Goal: Check status: Check status

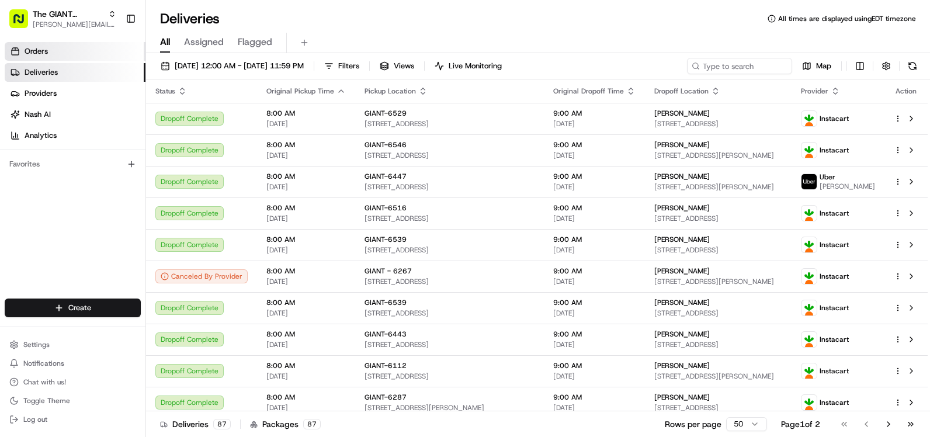
click at [32, 53] on span "Orders" at bounding box center [36, 51] width 23 height 11
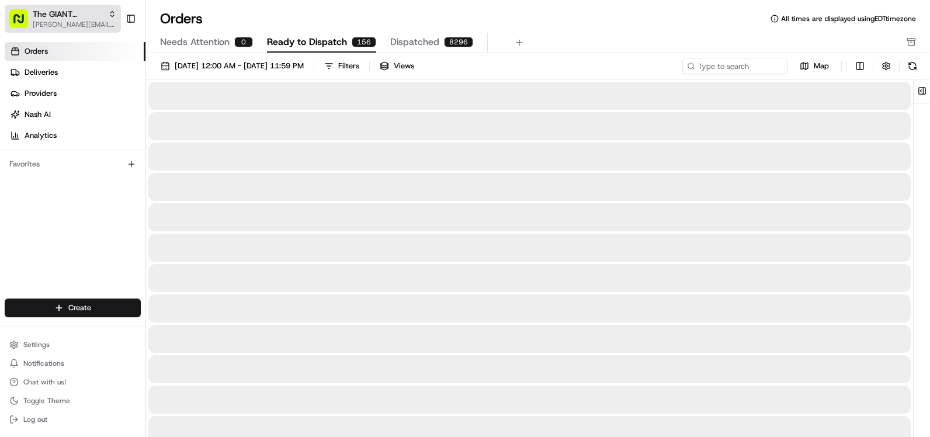
click at [111, 11] on icon "button" at bounding box center [112, 14] width 8 height 8
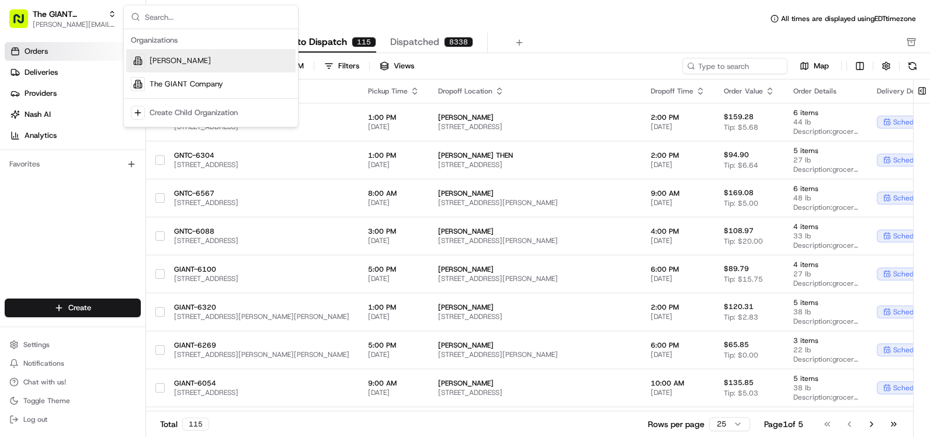
click at [112, 202] on div "Orders Deliveries Providers [PERSON_NAME] Analytics Favorites" at bounding box center [72, 171] width 145 height 268
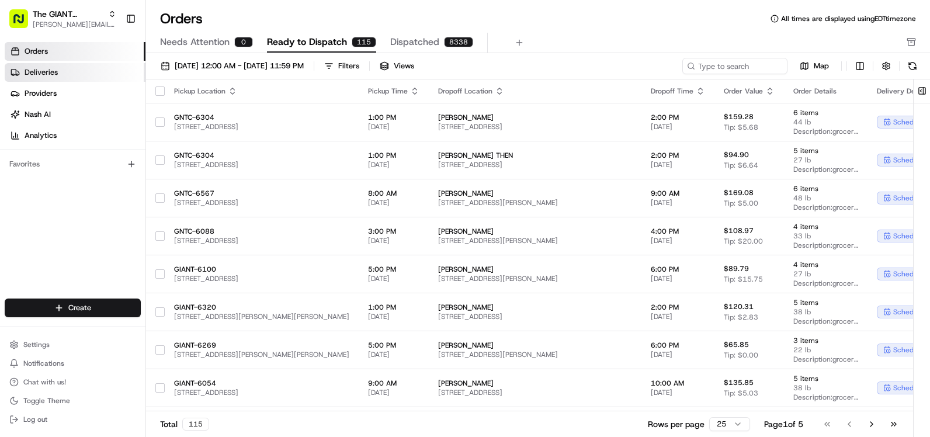
click at [49, 73] on span "Deliveries" at bounding box center [41, 72] width 33 height 11
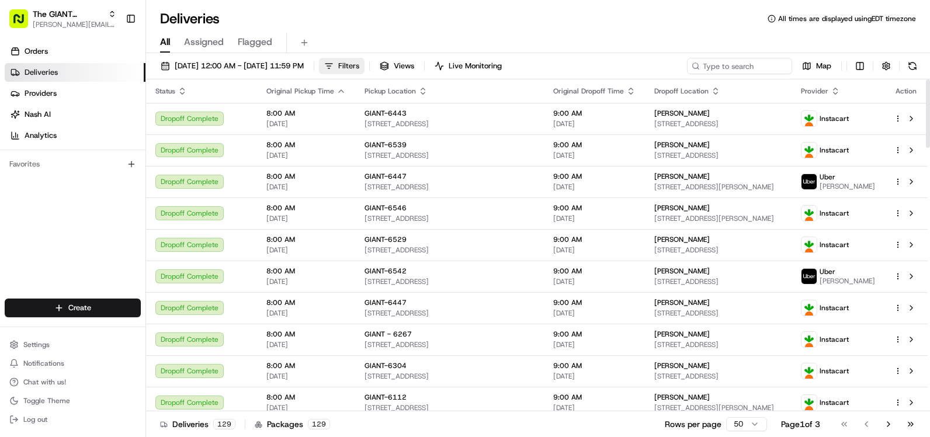
click at [365, 71] on button "Filters" at bounding box center [342, 66] width 46 height 16
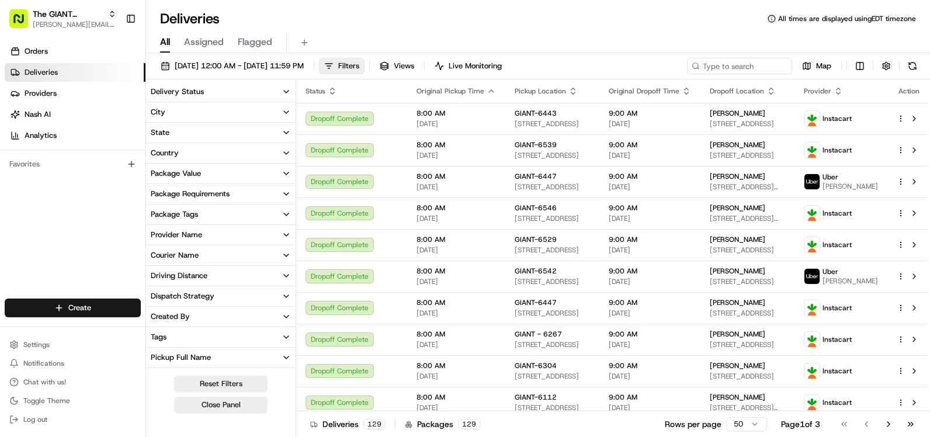
click at [285, 115] on icon "button" at bounding box center [286, 112] width 9 height 9
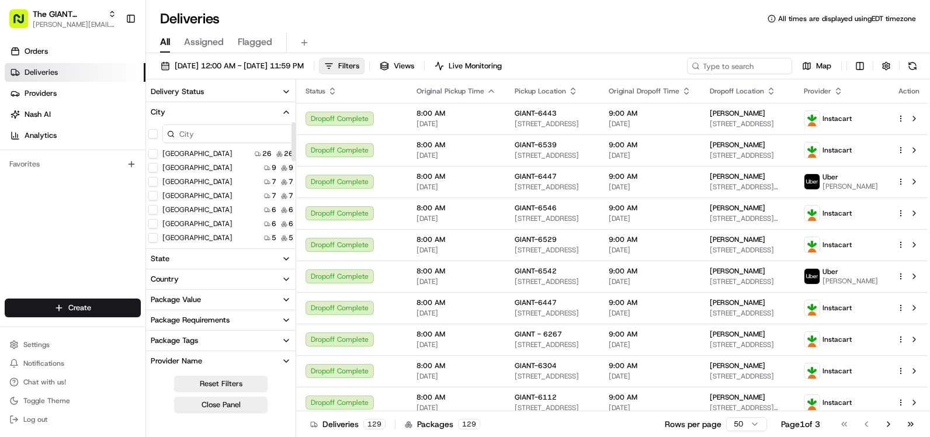
click at [202, 136] on input at bounding box center [227, 133] width 131 height 19
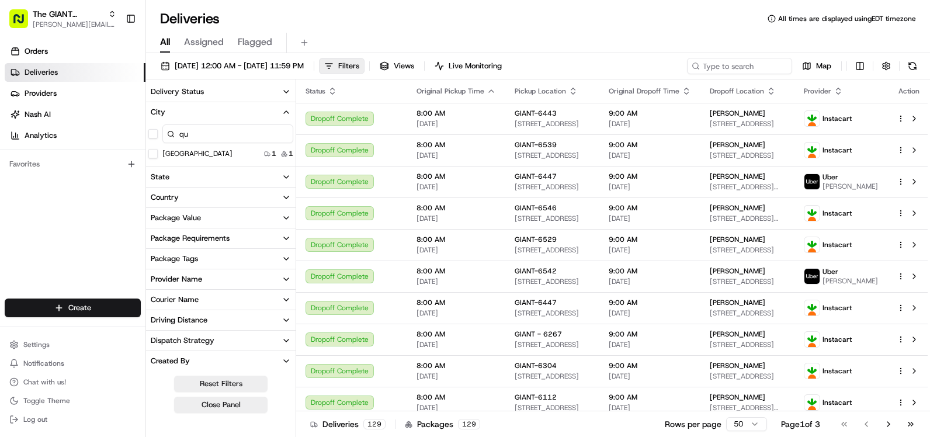
type input "q"
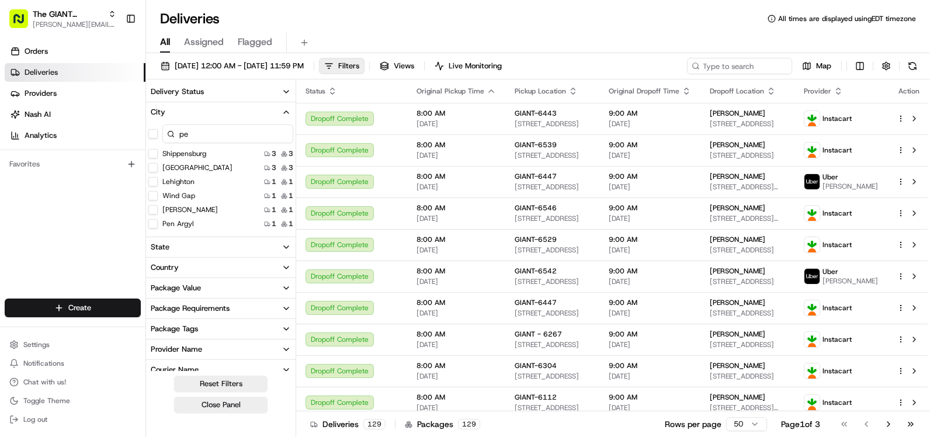
type input "p"
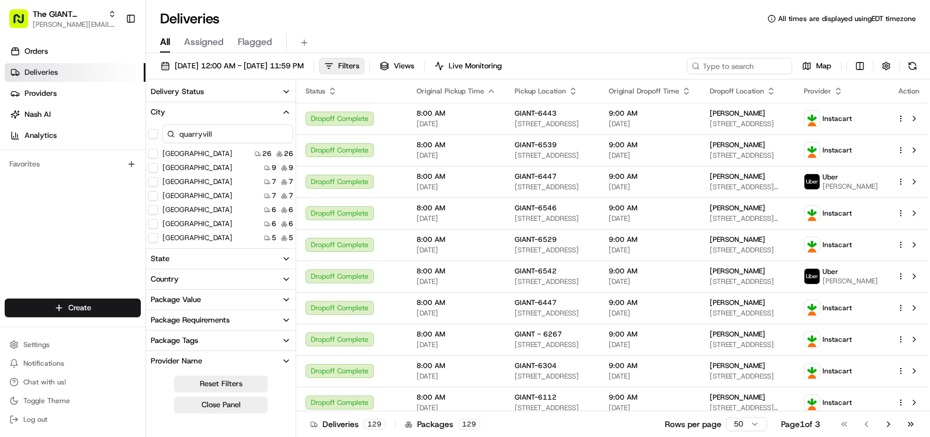
type input "quarryville"
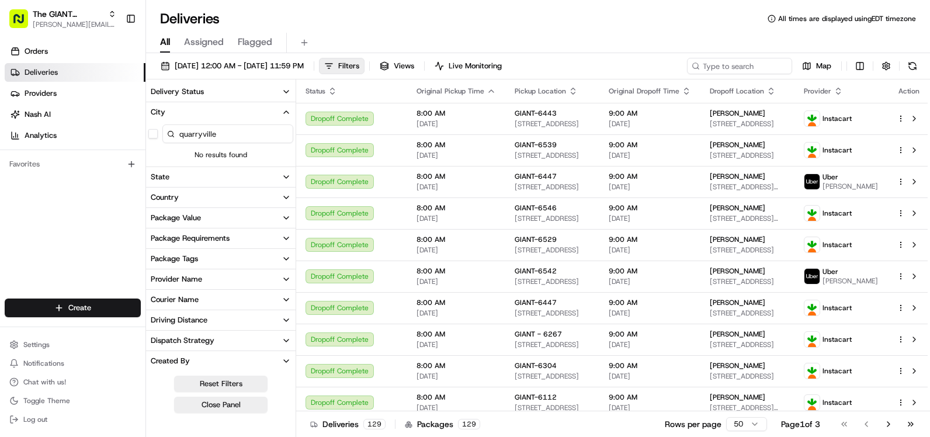
drag, startPoint x: 243, startPoint y: 133, endPoint x: 167, endPoint y: 138, distance: 76.7
click at [167, 138] on input "quarryville" at bounding box center [227, 133] width 131 height 19
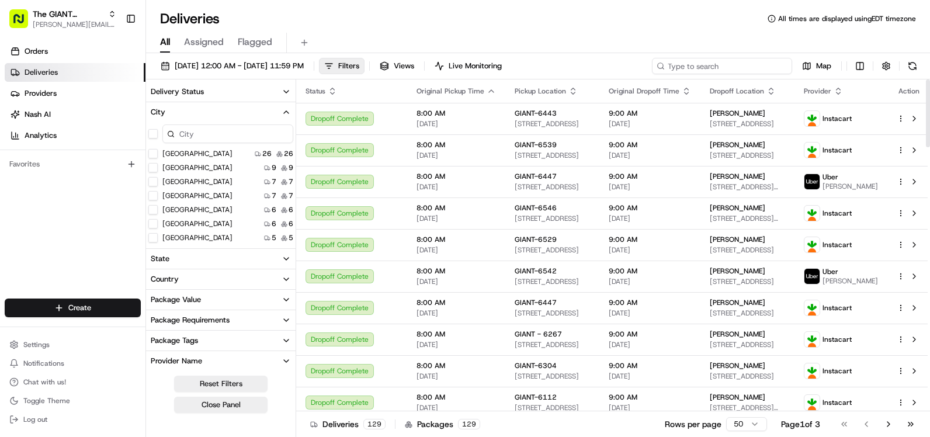
click at [725, 70] on input at bounding box center [722, 66] width 140 height 16
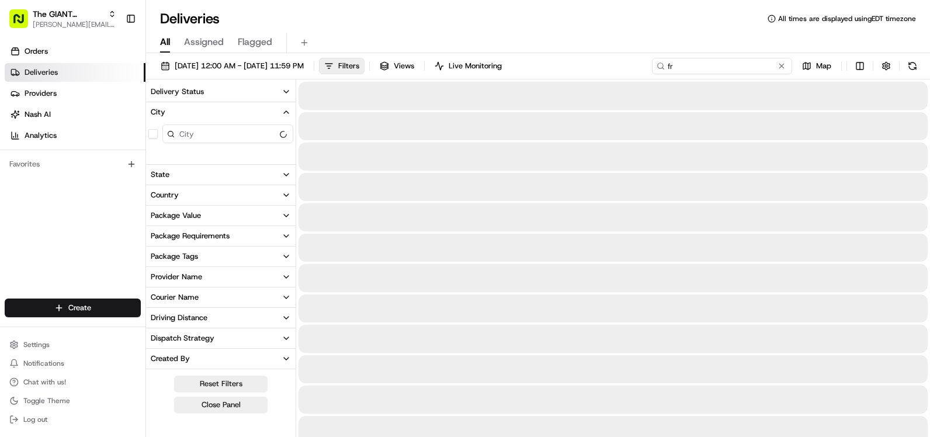
type input "f"
